Goal: Task Accomplishment & Management: Manage account settings

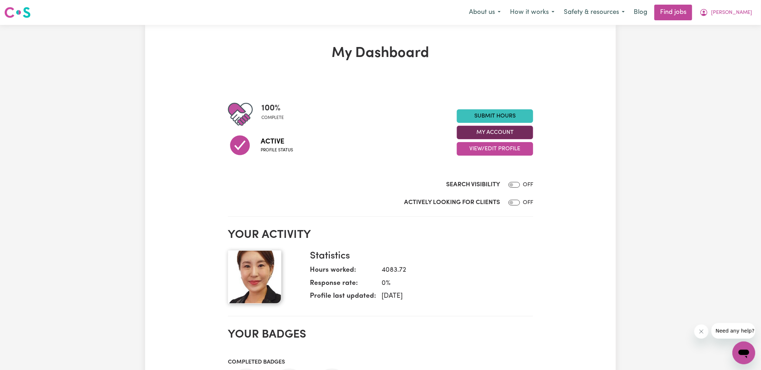
click at [470, 130] on button "My Account" at bounding box center [495, 133] width 76 height 14
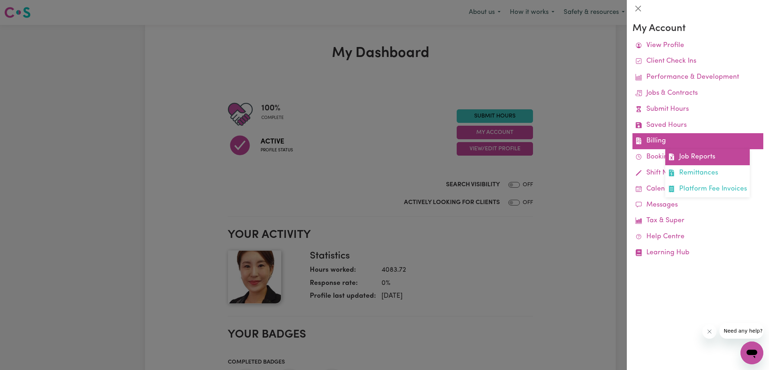
click at [679, 156] on link "Job Reports" at bounding box center [707, 157] width 84 height 16
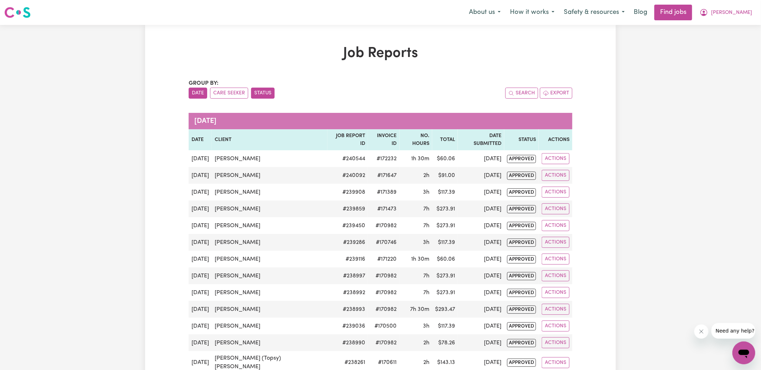
click at [265, 92] on button "Status" at bounding box center [263, 93] width 24 height 11
click at [708, 15] on icon "My Account" at bounding box center [703, 12] width 9 height 9
click at [725, 56] on link "Logout" at bounding box center [728, 55] width 56 height 14
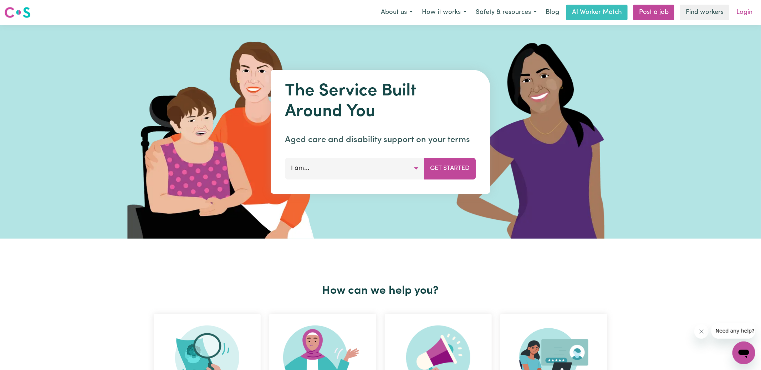
click at [740, 12] on link "Login" at bounding box center [744, 13] width 25 height 16
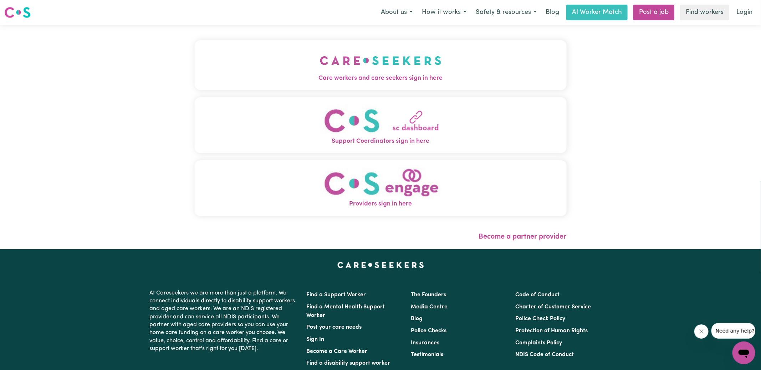
click at [332, 77] on span "Care workers and care seekers sign in here" at bounding box center [381, 78] width 372 height 9
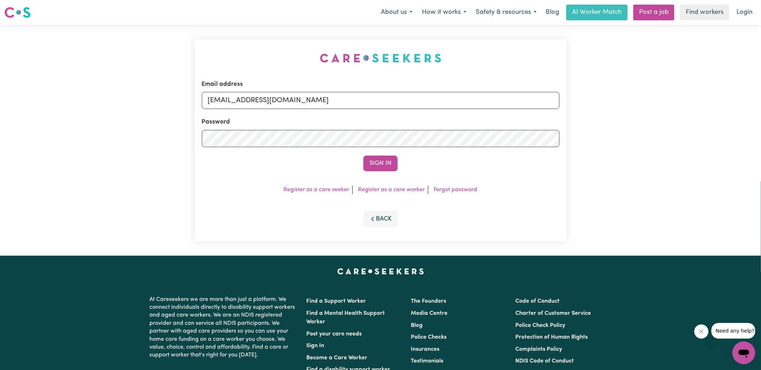
click at [214, 37] on div "Email address [EMAIL_ADDRESS][DOMAIN_NAME] Password Sign In Register as a care …" at bounding box center [380, 140] width 380 height 231
drag, startPoint x: 244, startPoint y: 99, endPoint x: 597, endPoint y: 155, distance: 357.3
click at [597, 155] on div "Email address [EMAIL_ADDRESS][DOMAIN_NAME] Password Sign In Register as a care …" at bounding box center [380, 140] width 761 height 231
type input "[EMAIL_ADDRESS][DOMAIN_NAME]"
click at [363, 156] on button "Sign In" at bounding box center [380, 164] width 34 height 16
